Goal: Check status: Check status

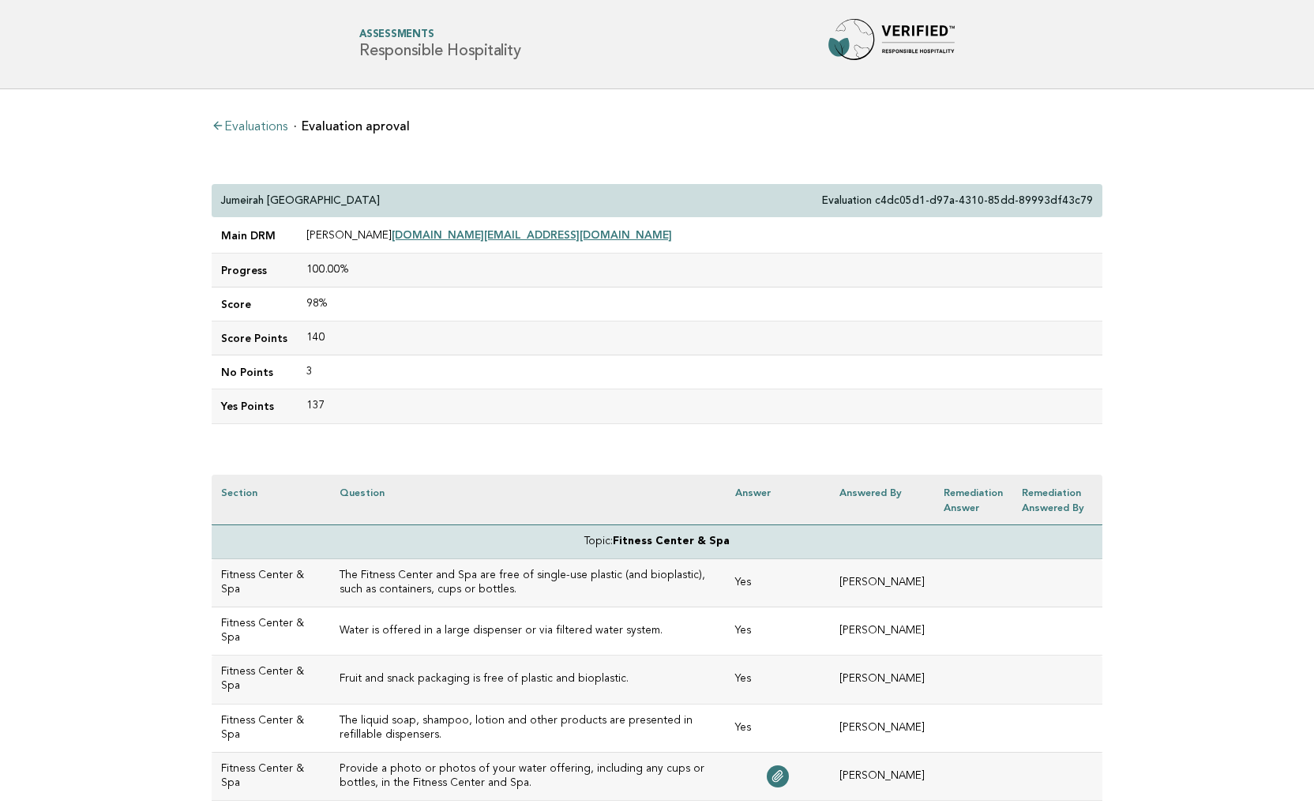
click at [272, 126] on link "Evaluations" at bounding box center [250, 127] width 76 height 13
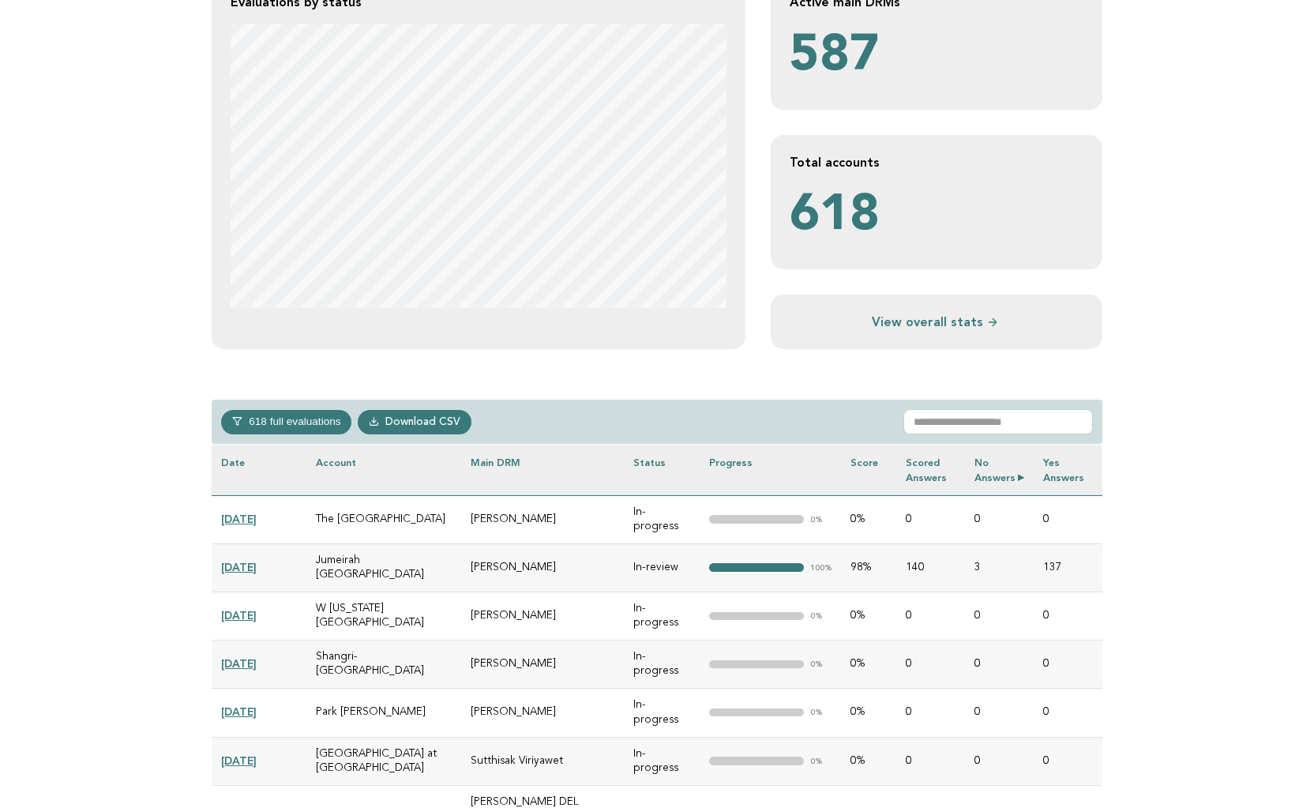
scroll to position [364, 0]
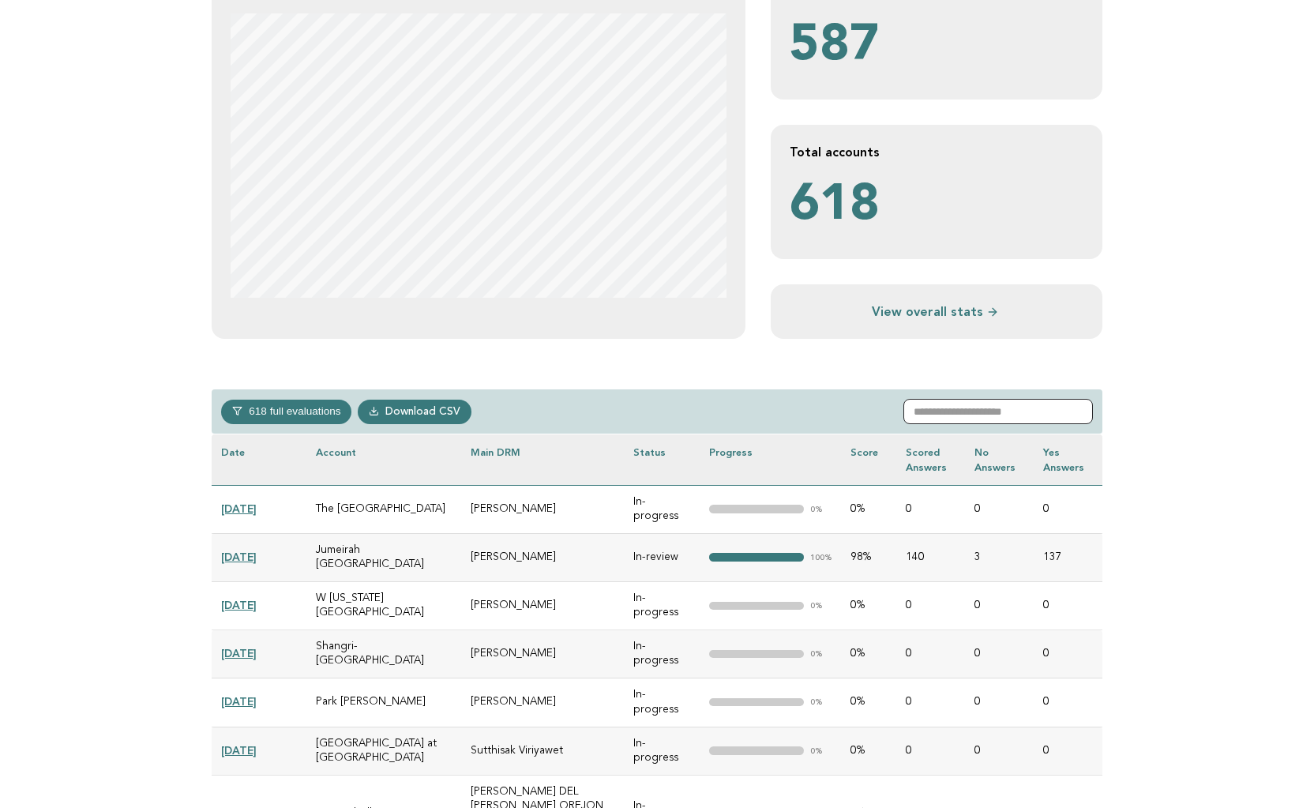
click at [992, 416] on input "text" at bounding box center [997, 411] width 189 height 25
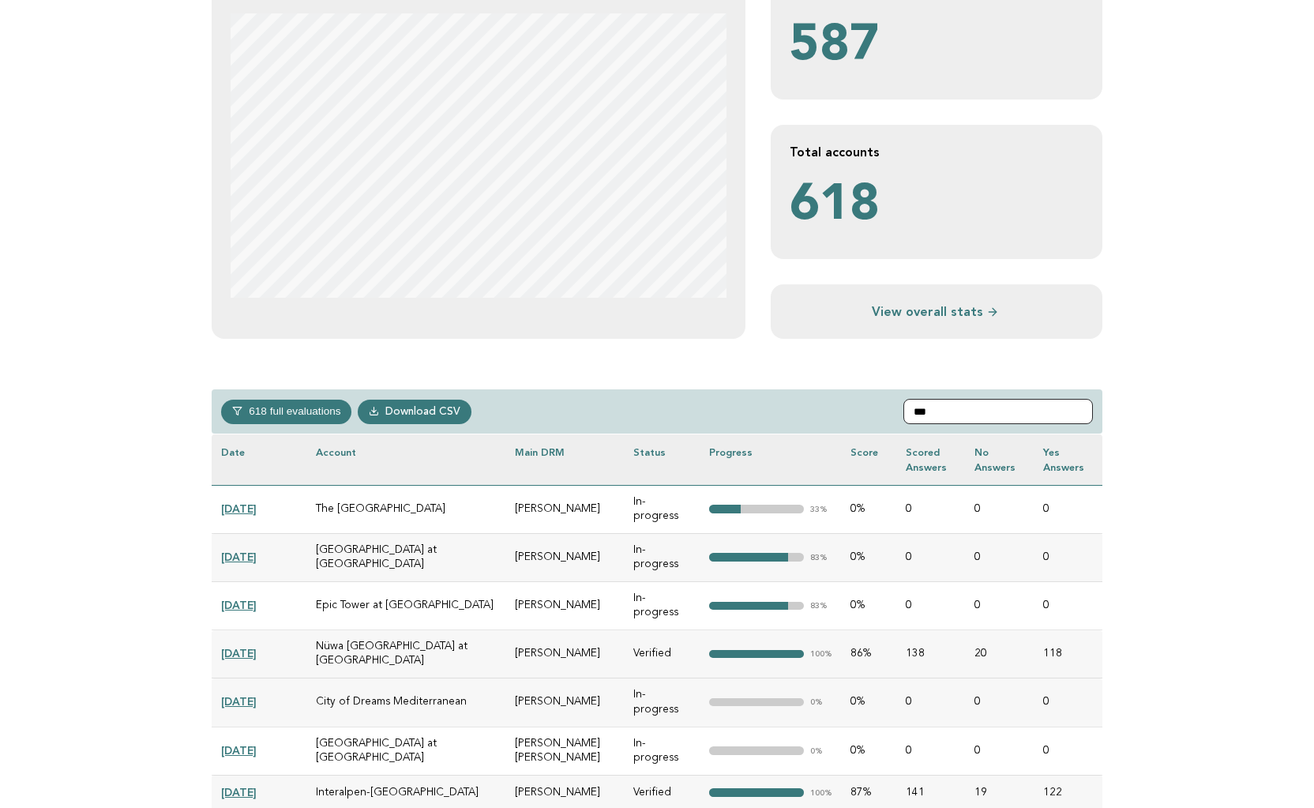
scroll to position [279, 0]
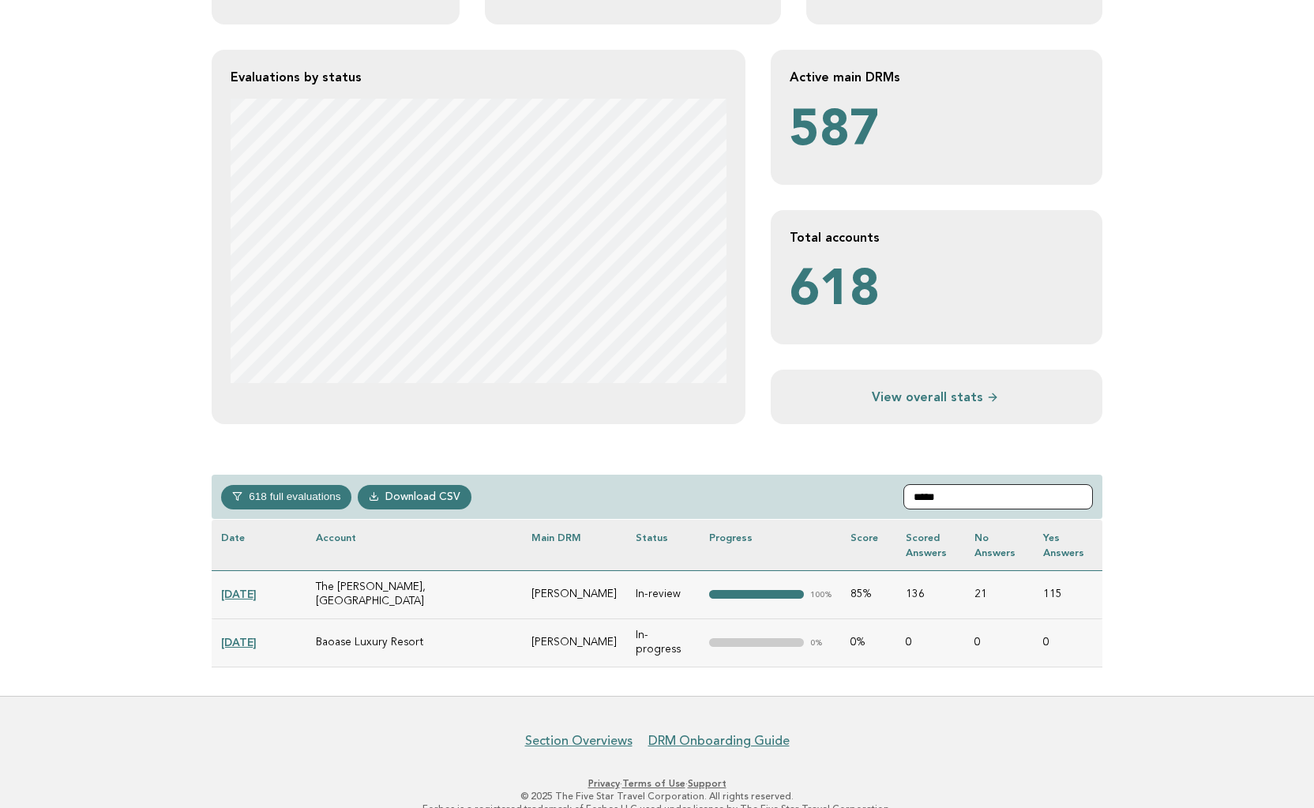
type input "*****"
click at [253, 587] on link "2024-12-31" at bounding box center [239, 593] width 36 height 13
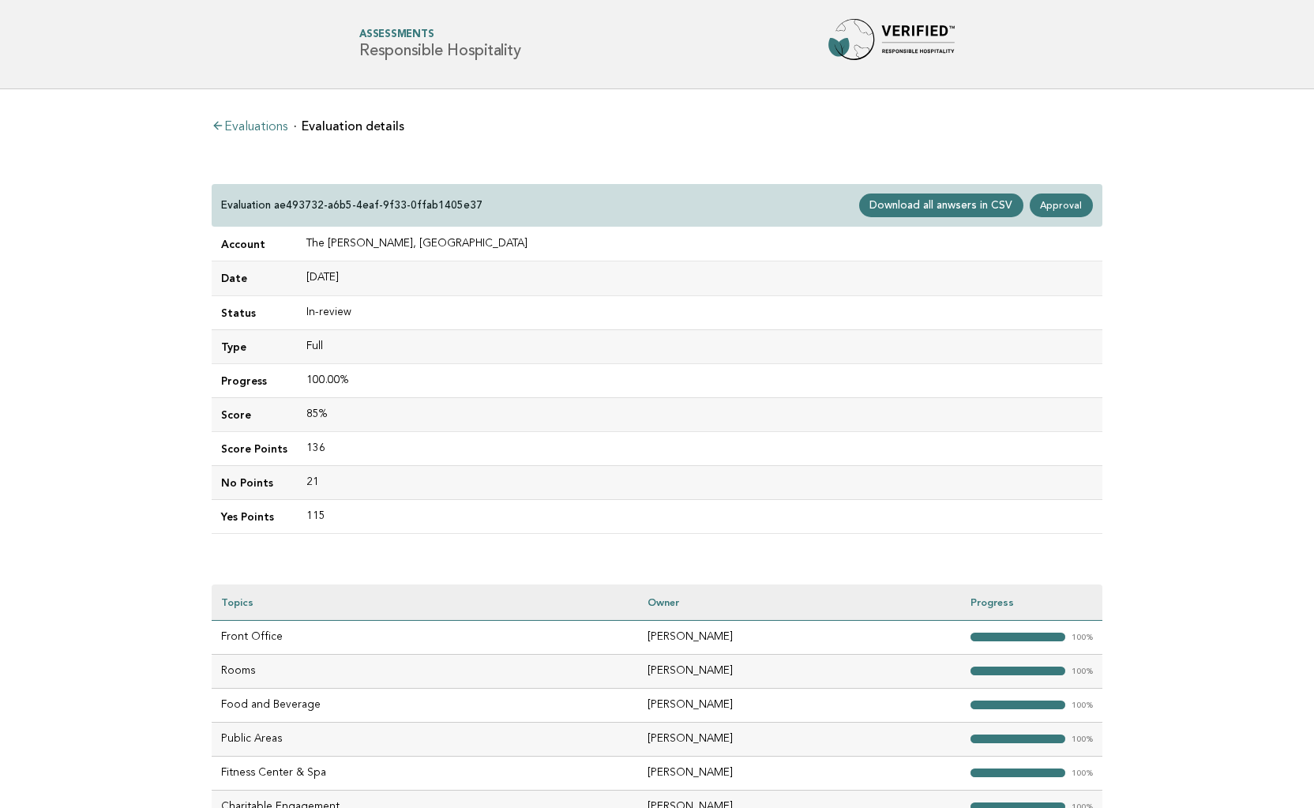
scroll to position [182, 0]
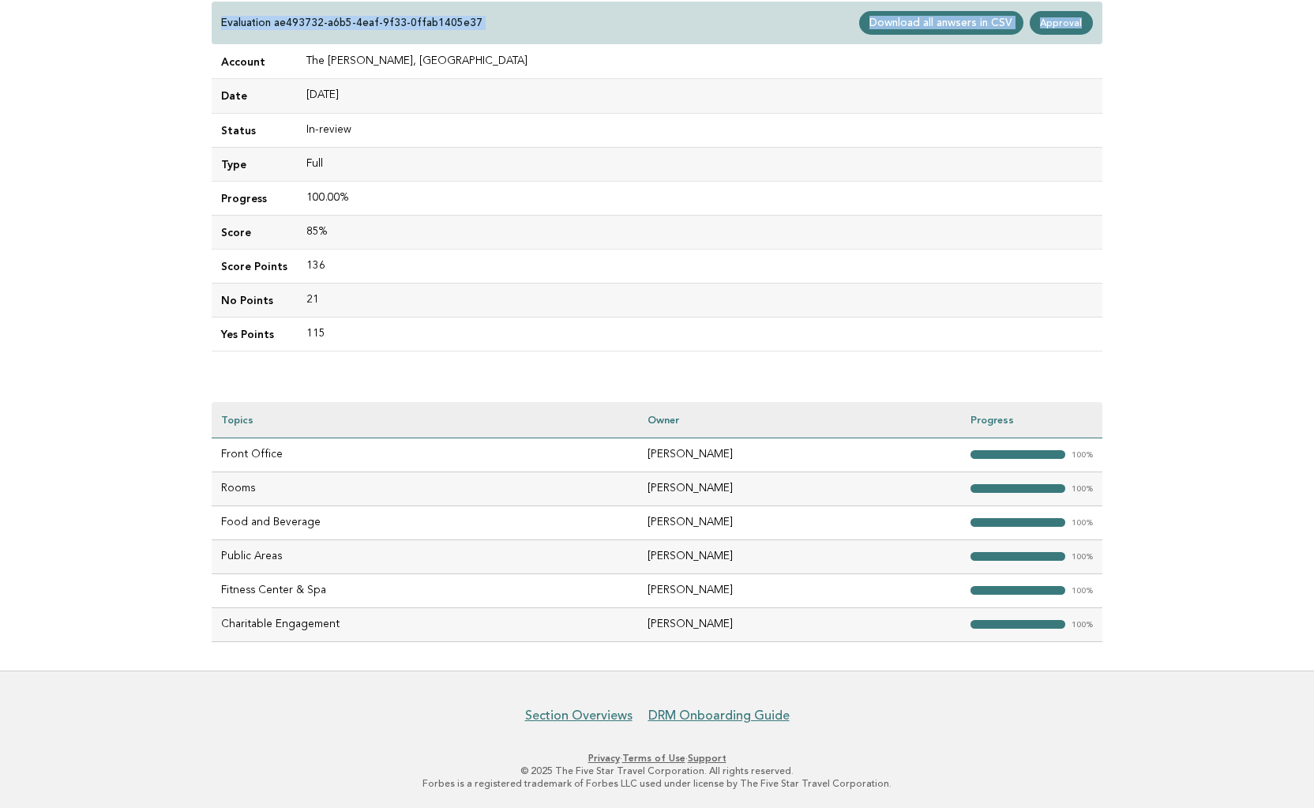
drag, startPoint x: 215, startPoint y: 197, endPoint x: 1130, endPoint y: 208, distance: 914.9
click at [1118, 262] on main "Evaluations Evaluation details Evaluation ae493732-a6b5-4eaf-9f33-0ffab1405e37 …" at bounding box center [657, 288] width 1314 height 763
click at [1064, 16] on link "Approval" at bounding box center [1060, 23] width 63 height 24
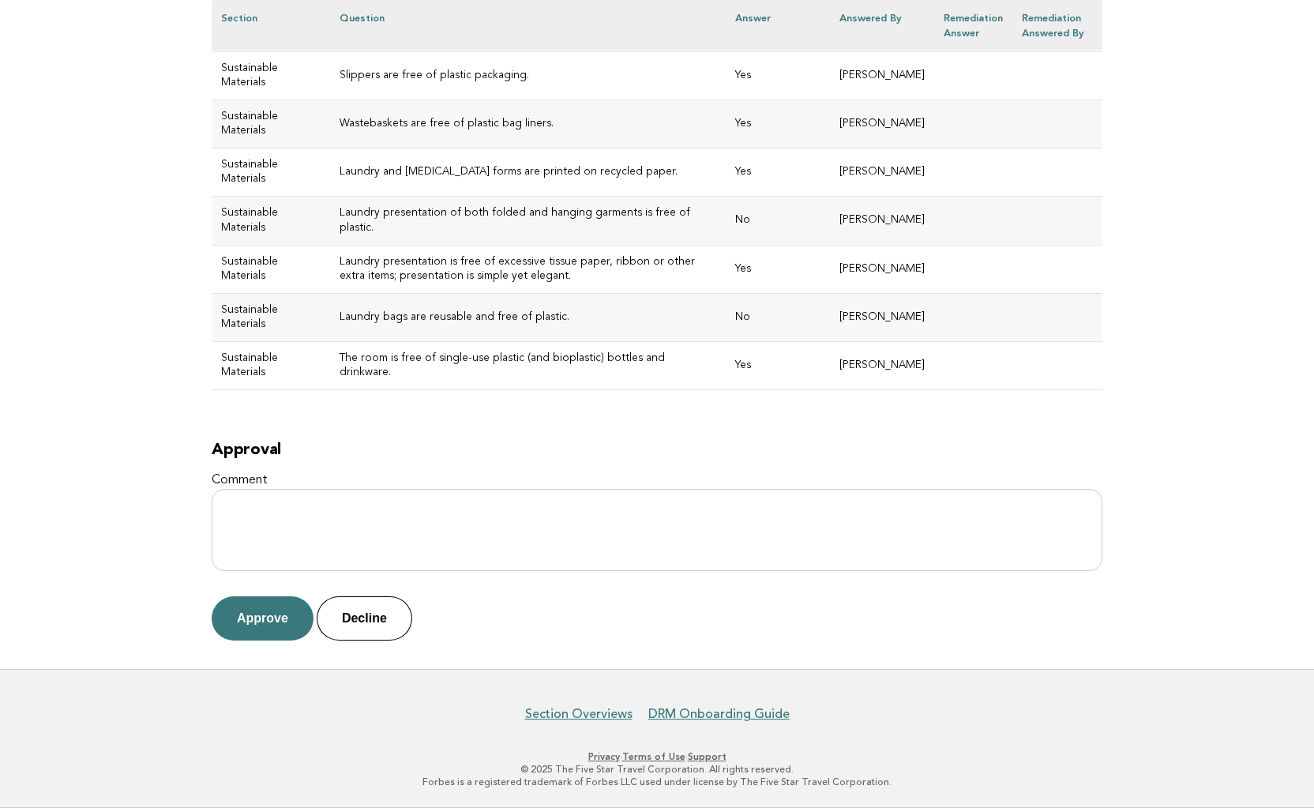
scroll to position [7493, 0]
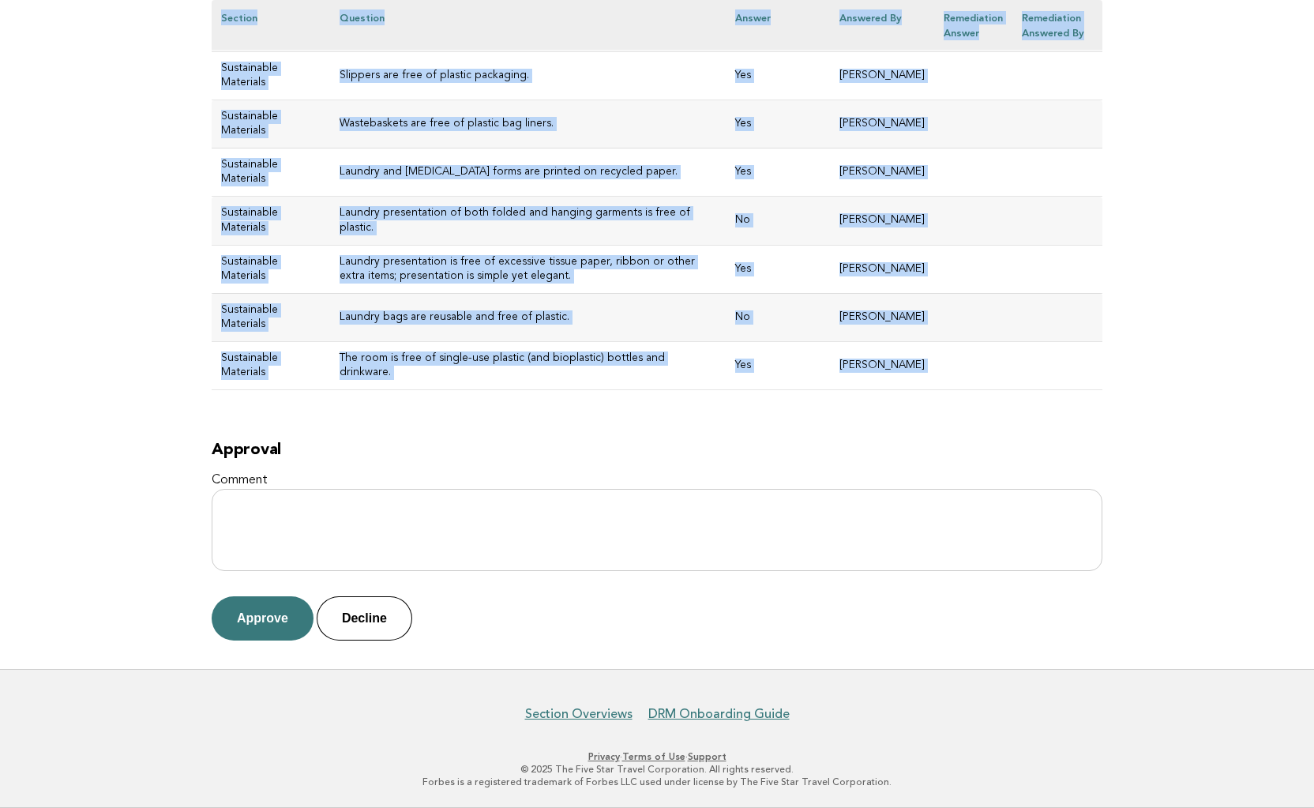
drag, startPoint x: 223, startPoint y: 195, endPoint x: 1112, endPoint y: 429, distance: 919.8
copy div "The [PERSON_NAME], Tysons Corner Evaluation ae493732-a6b5-4eaf-9f33-0ffab1405e3…"
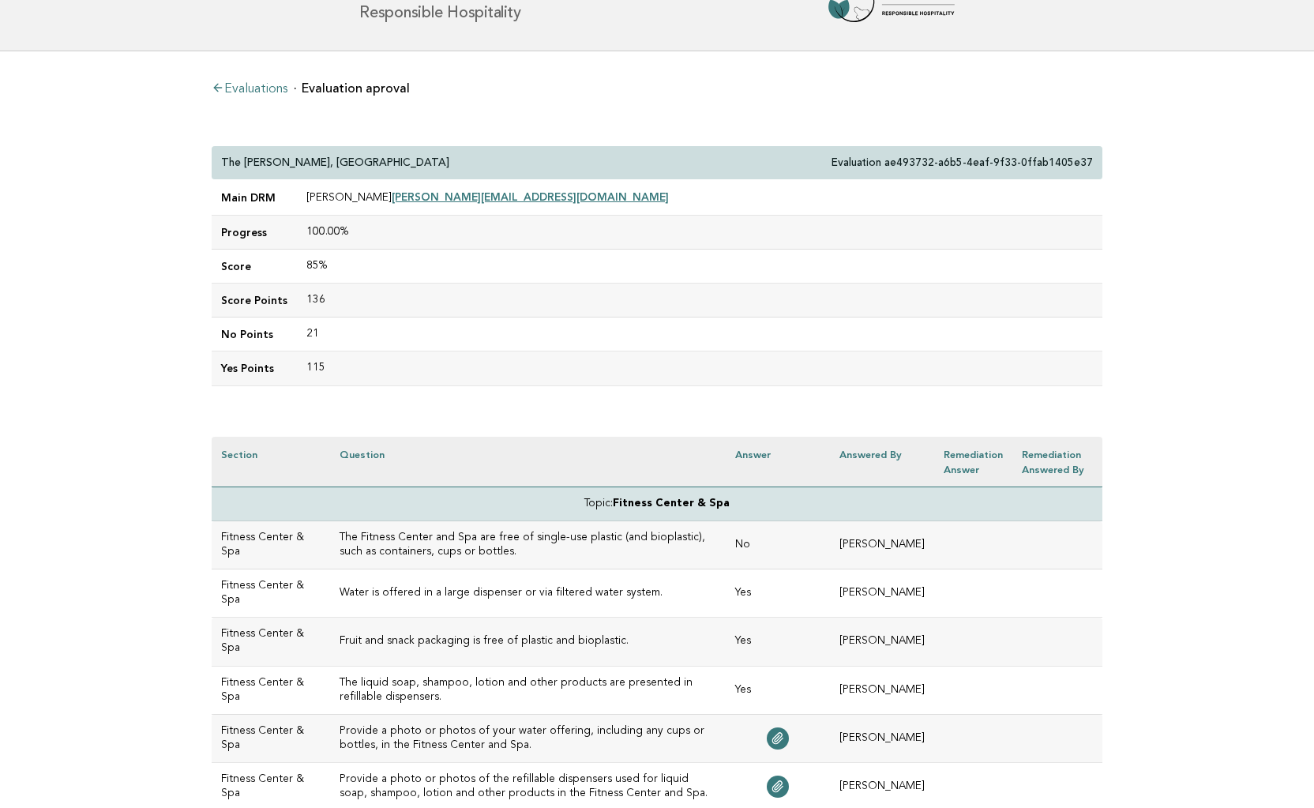
scroll to position [39, 0]
click at [492, 153] on div "The [PERSON_NAME], Tysons Corner Evaluation ae493732-a6b5-4eaf-9f33-0ffab1405e37" at bounding box center [657, 162] width 890 height 34
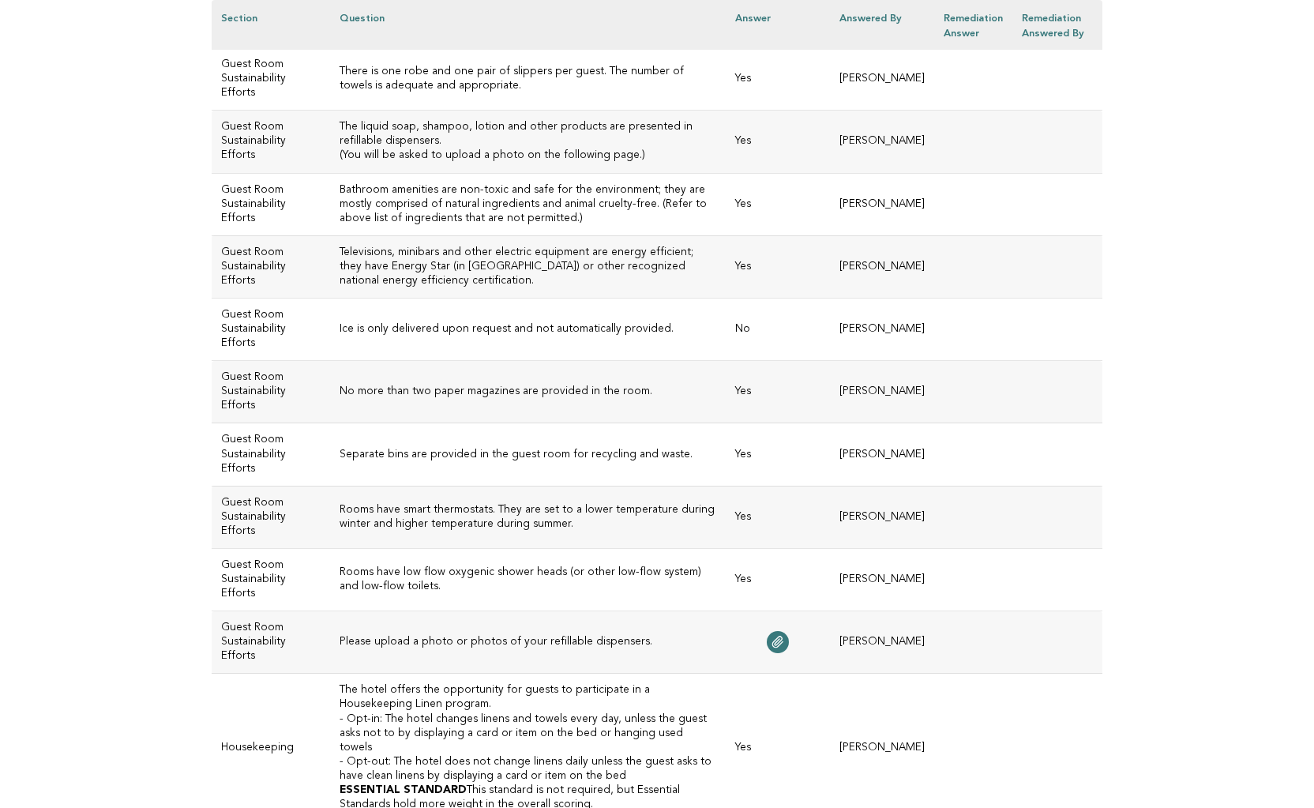
scroll to position [5481, 0]
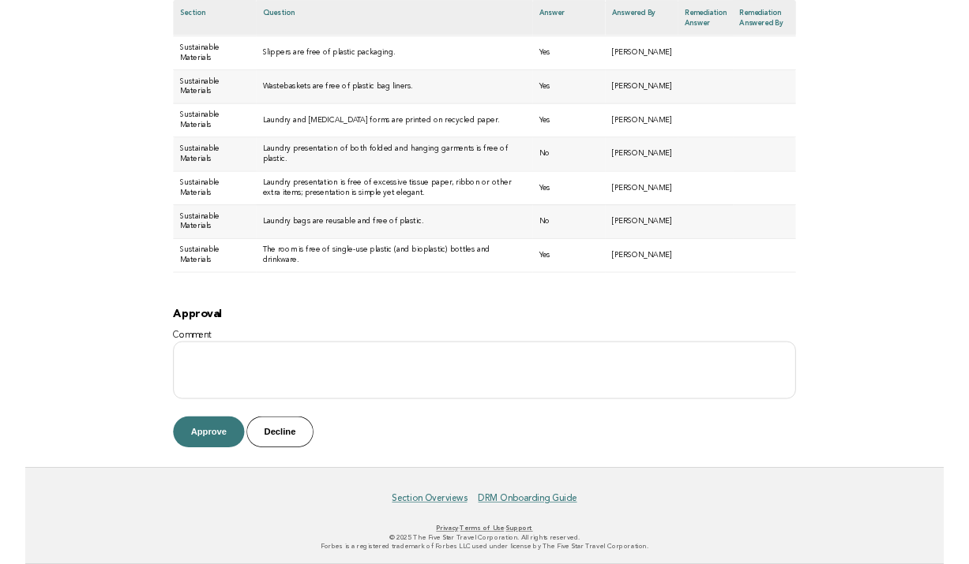
scroll to position [7211, 0]
